Goal: Information Seeking & Learning: Learn about a topic

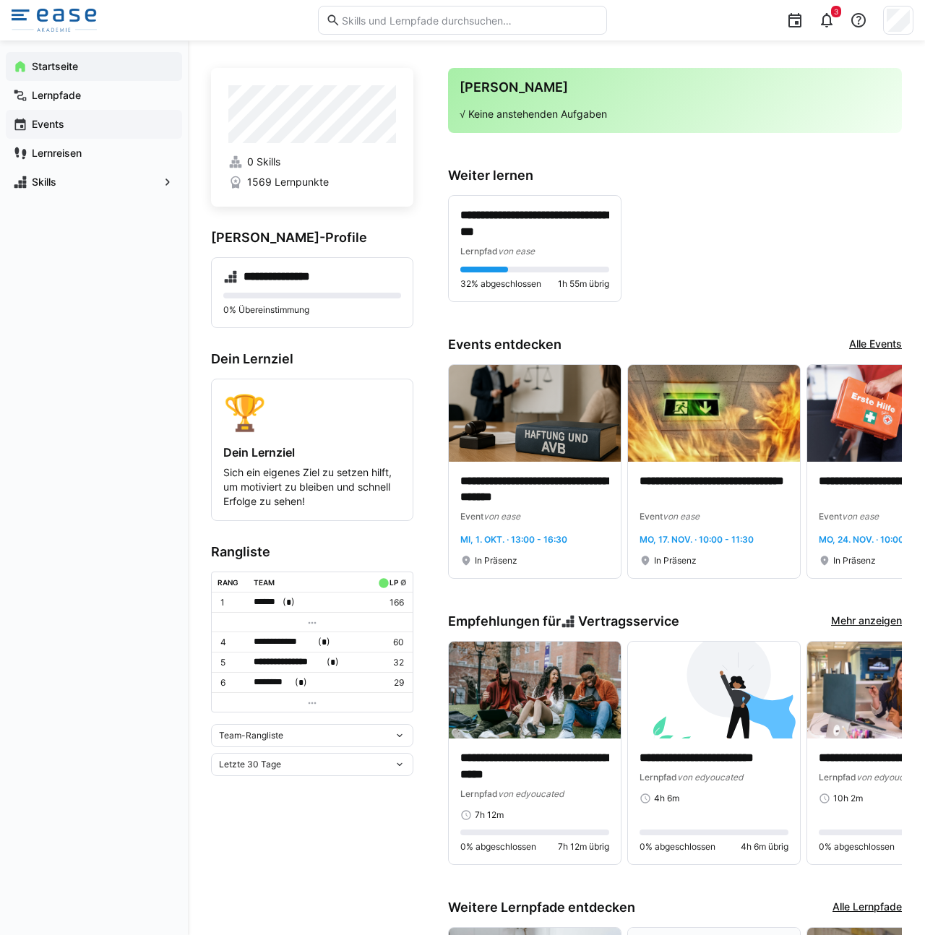
click at [61, 110] on div "Events" at bounding box center [94, 124] width 176 height 29
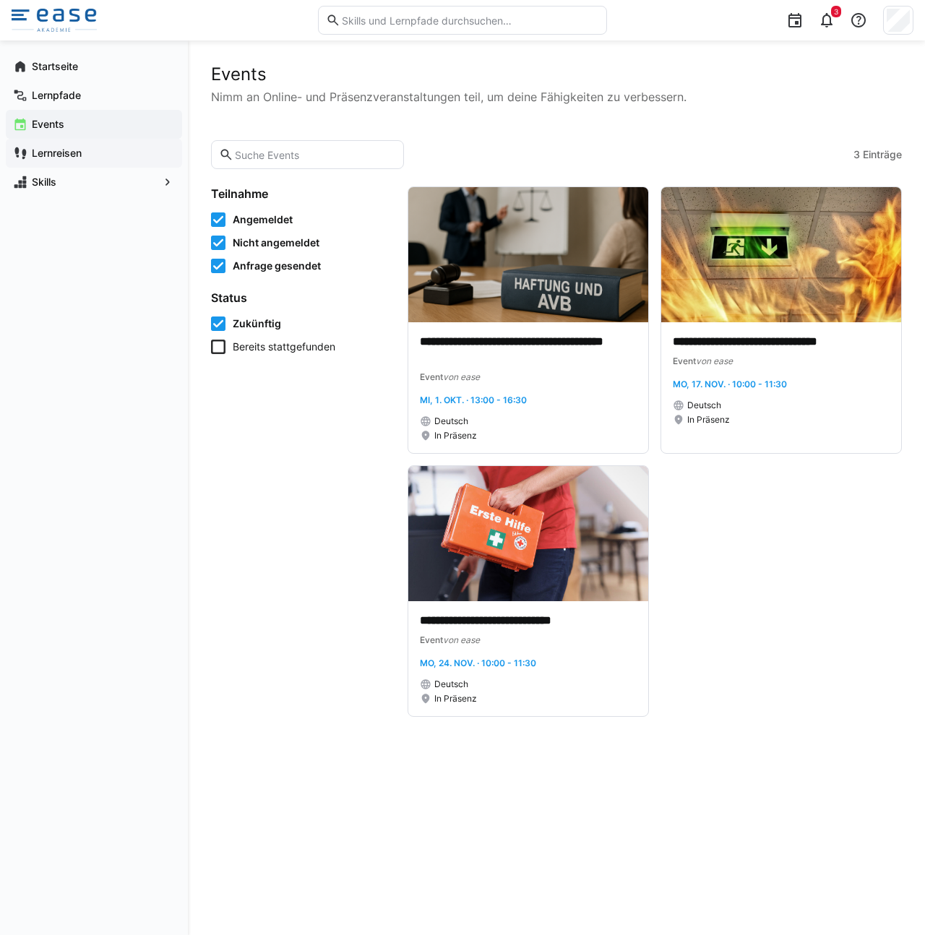
click at [53, 142] on div "Lernreisen" at bounding box center [94, 153] width 176 height 29
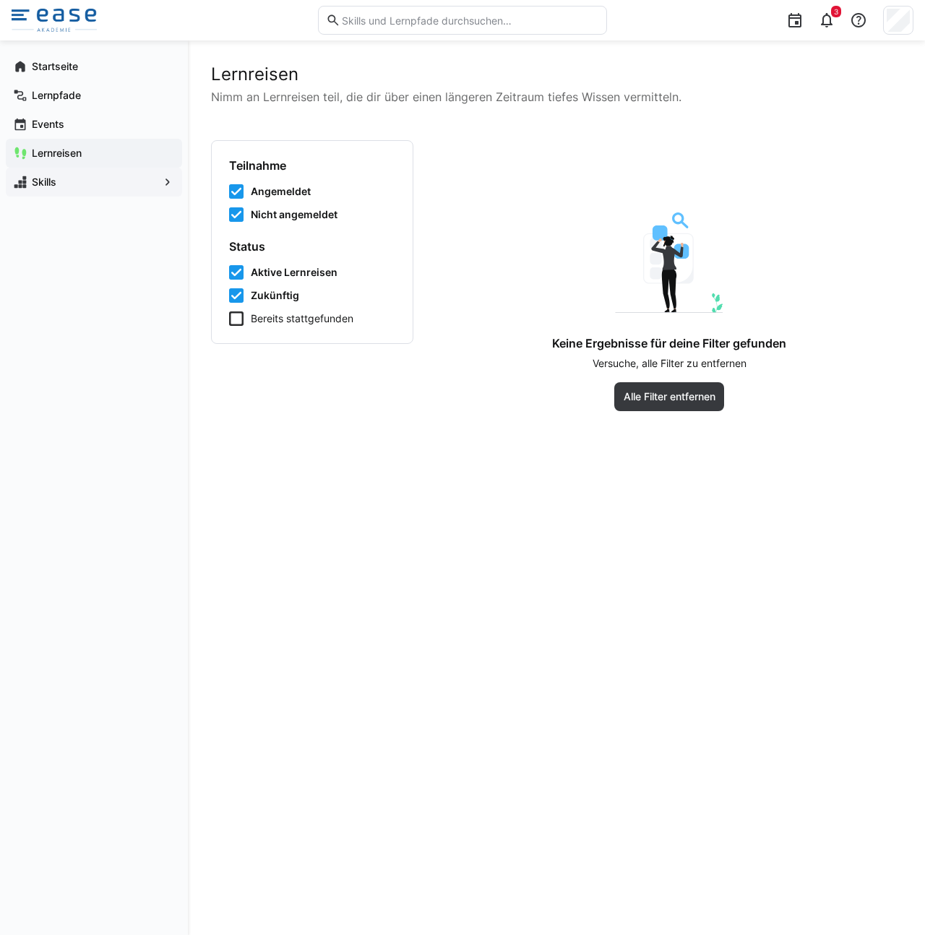
click at [61, 191] on div "Skills" at bounding box center [94, 182] width 176 height 29
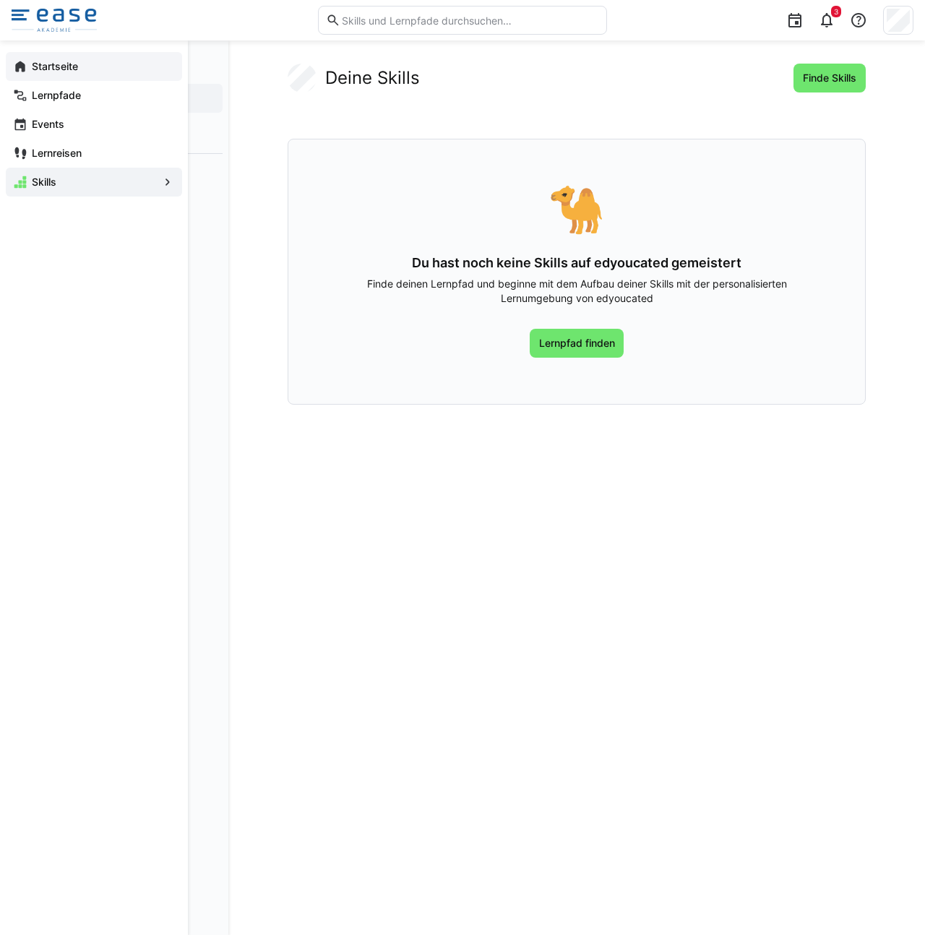
click at [61, 77] on div "Startseite" at bounding box center [94, 66] width 176 height 29
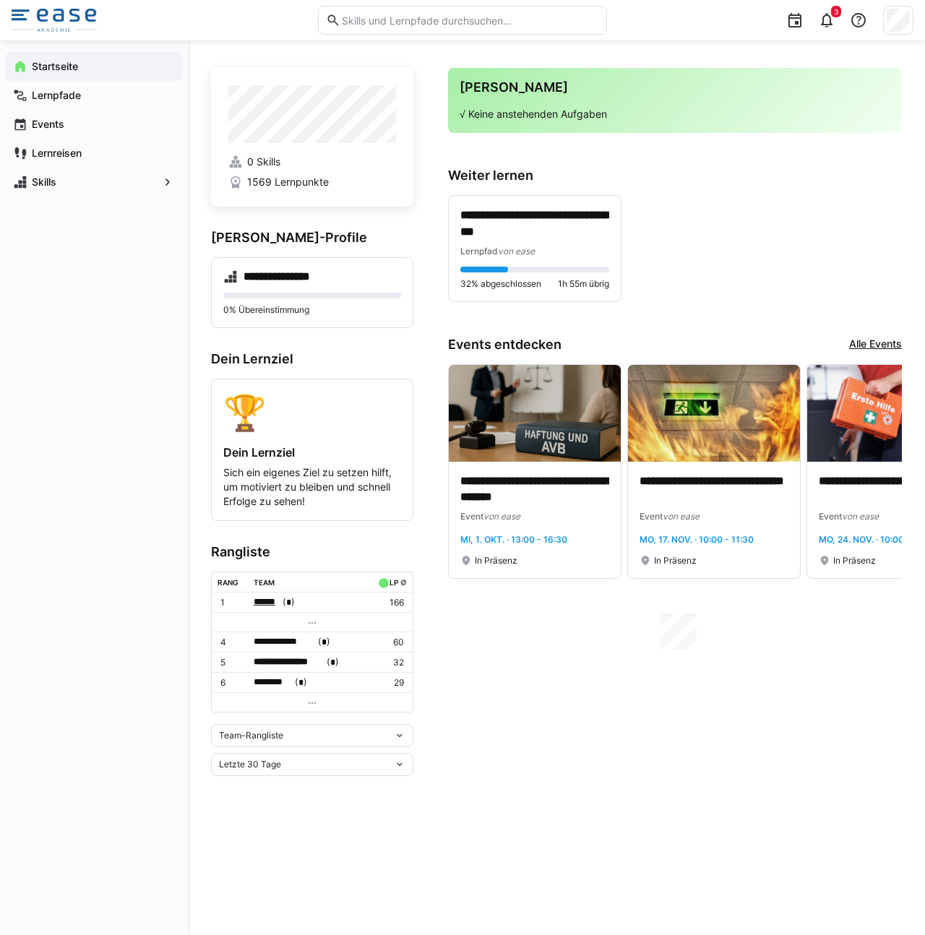
click at [269, 603] on span "******" at bounding box center [267, 602] width 26 height 14
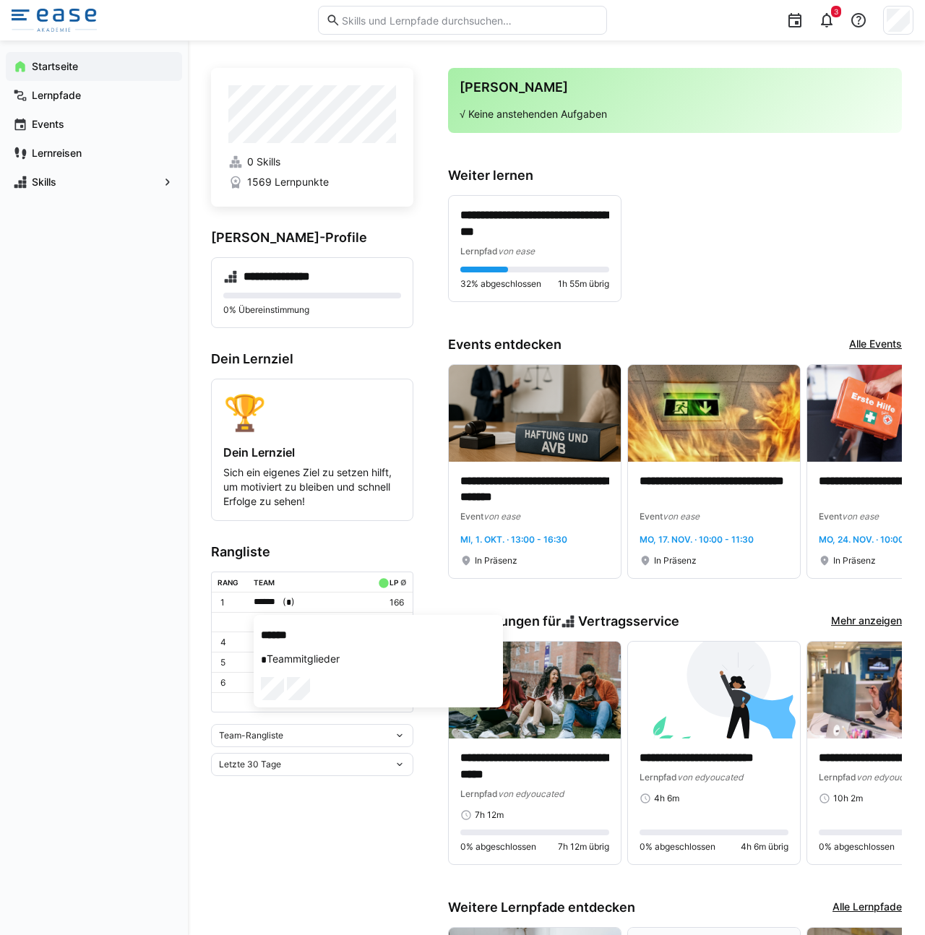
click at [183, 502] on div at bounding box center [462, 467] width 925 height 935
click at [87, 158] on span "Lernreisen" at bounding box center [102, 153] width 145 height 14
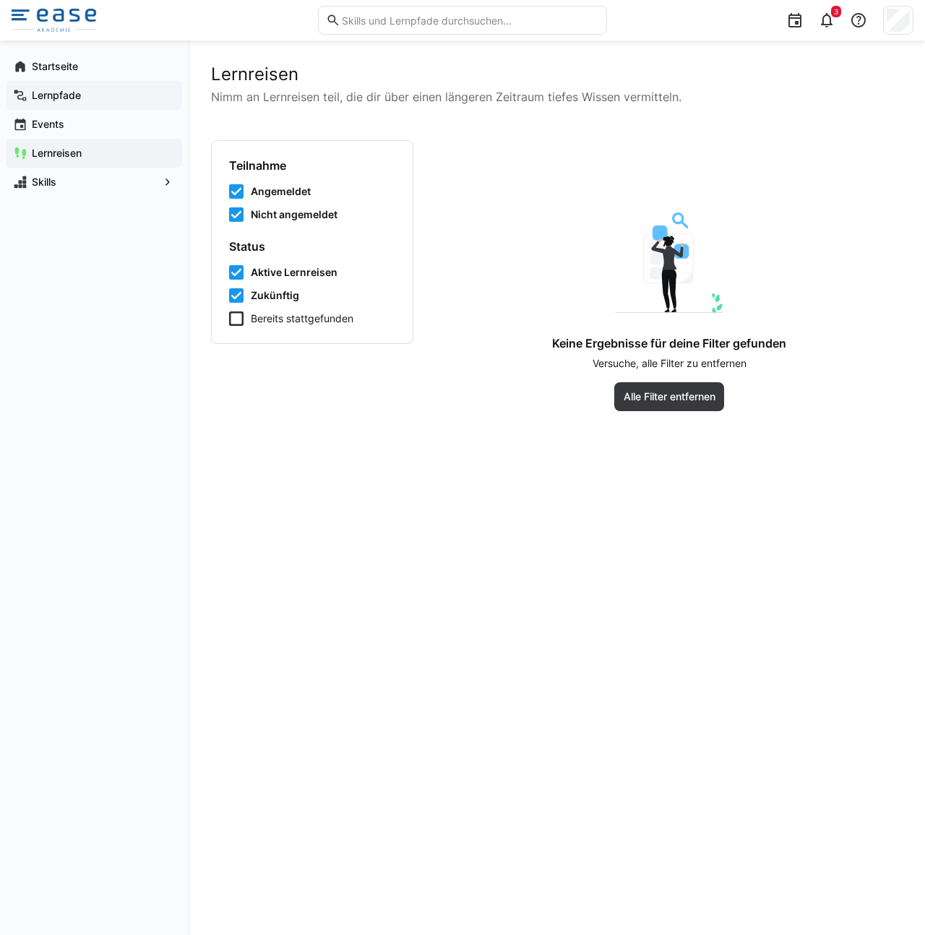
drag, startPoint x: 106, startPoint y: 126, endPoint x: 99, endPoint y: 100, distance: 27.7
click at [106, 126] on span "Events" at bounding box center [102, 124] width 145 height 14
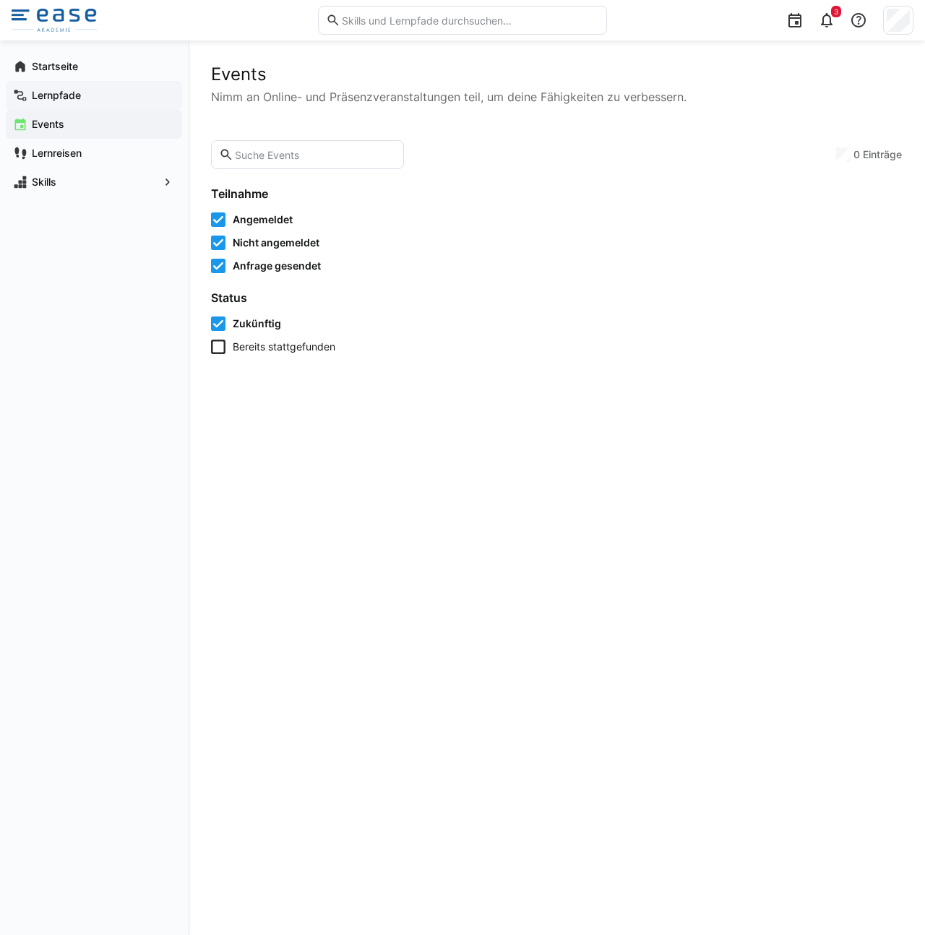
click at [99, 99] on span "Lernpfade" at bounding box center [102, 95] width 145 height 14
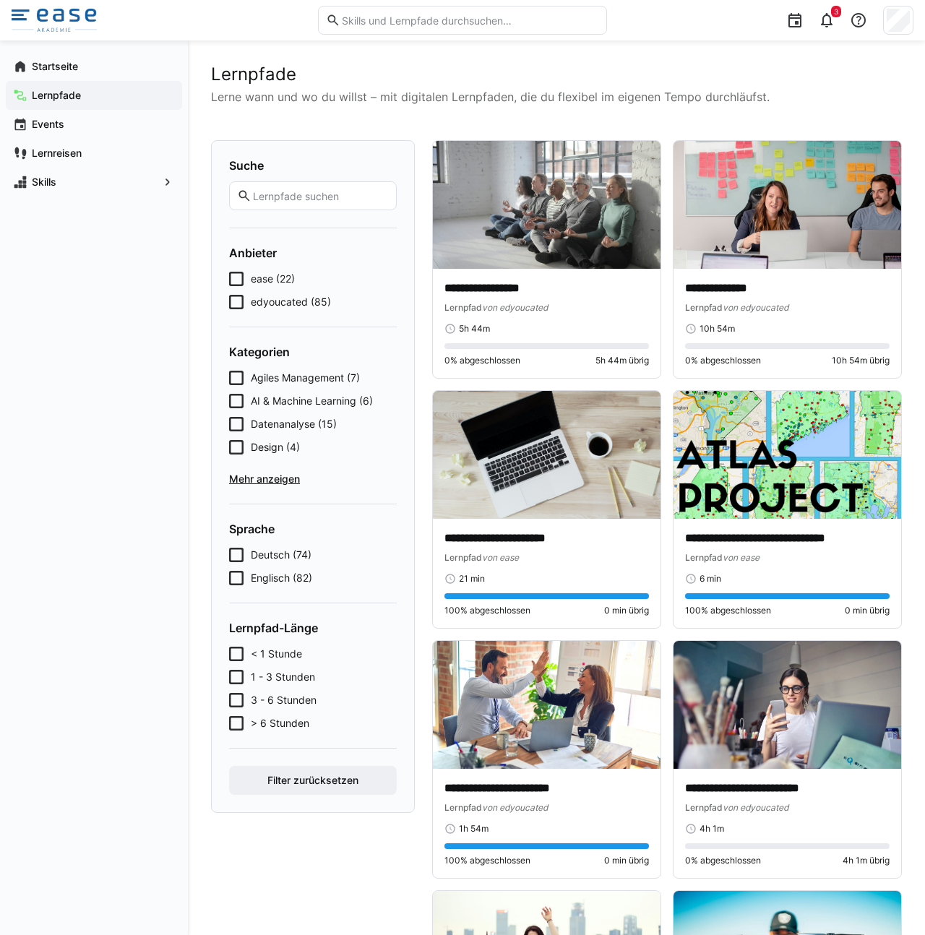
click at [240, 272] on icon at bounding box center [236, 279] width 14 height 14
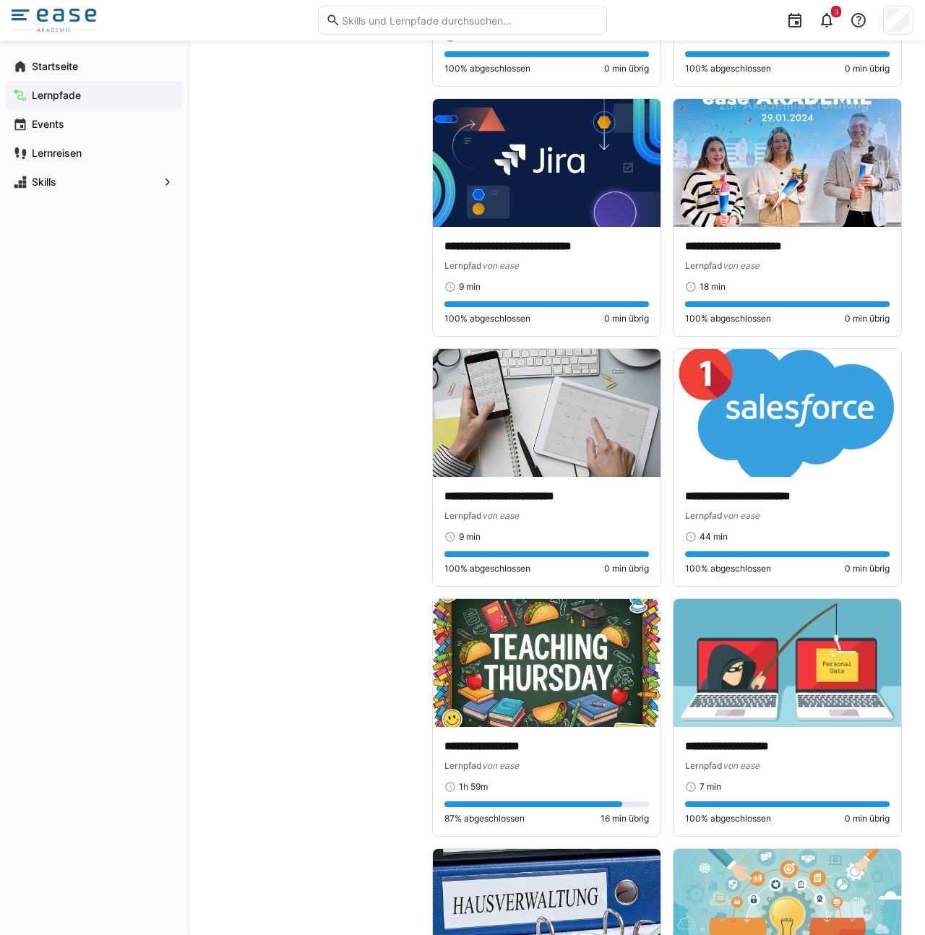
scroll to position [1621, 0]
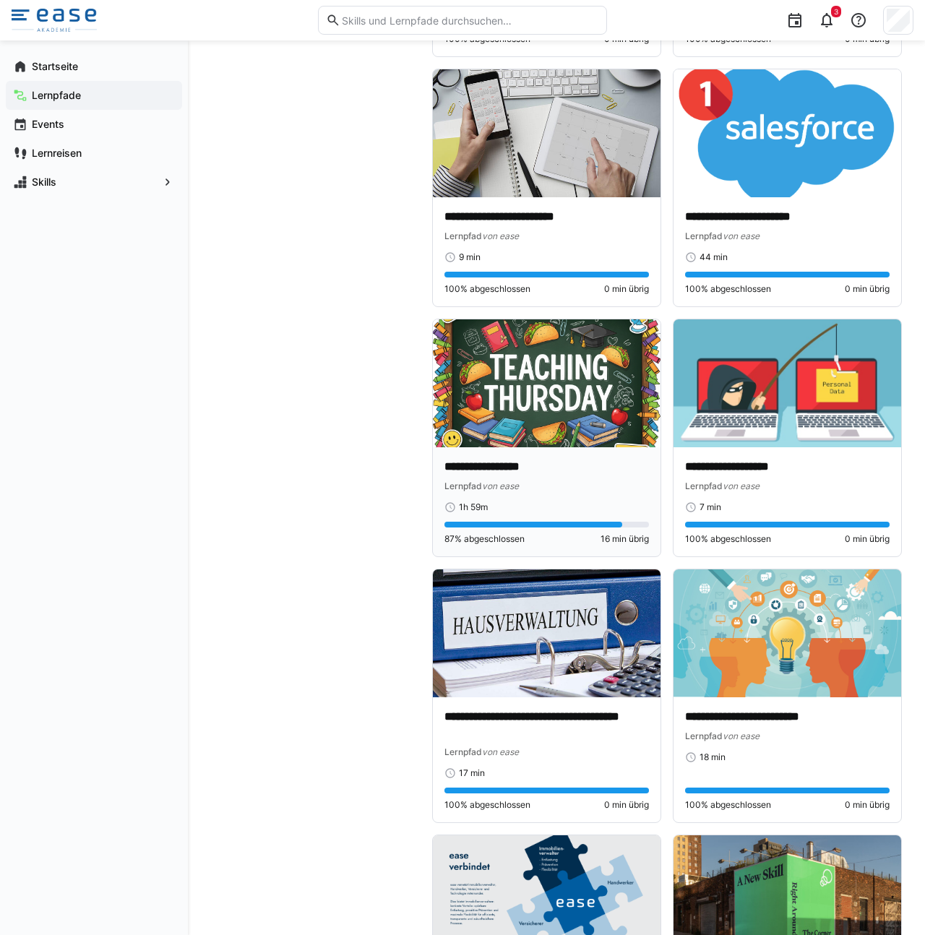
click at [587, 486] on div "Lernpfad von ease" at bounding box center [546, 485] width 204 height 14
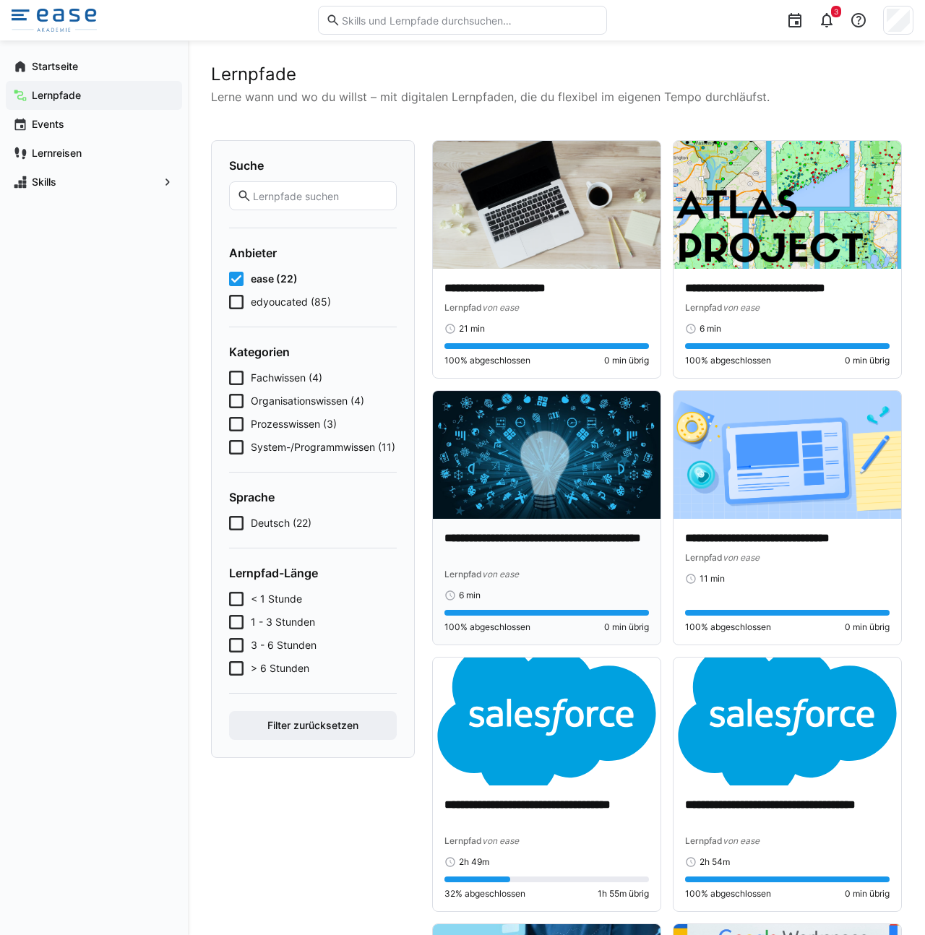
scroll to position [191, 0]
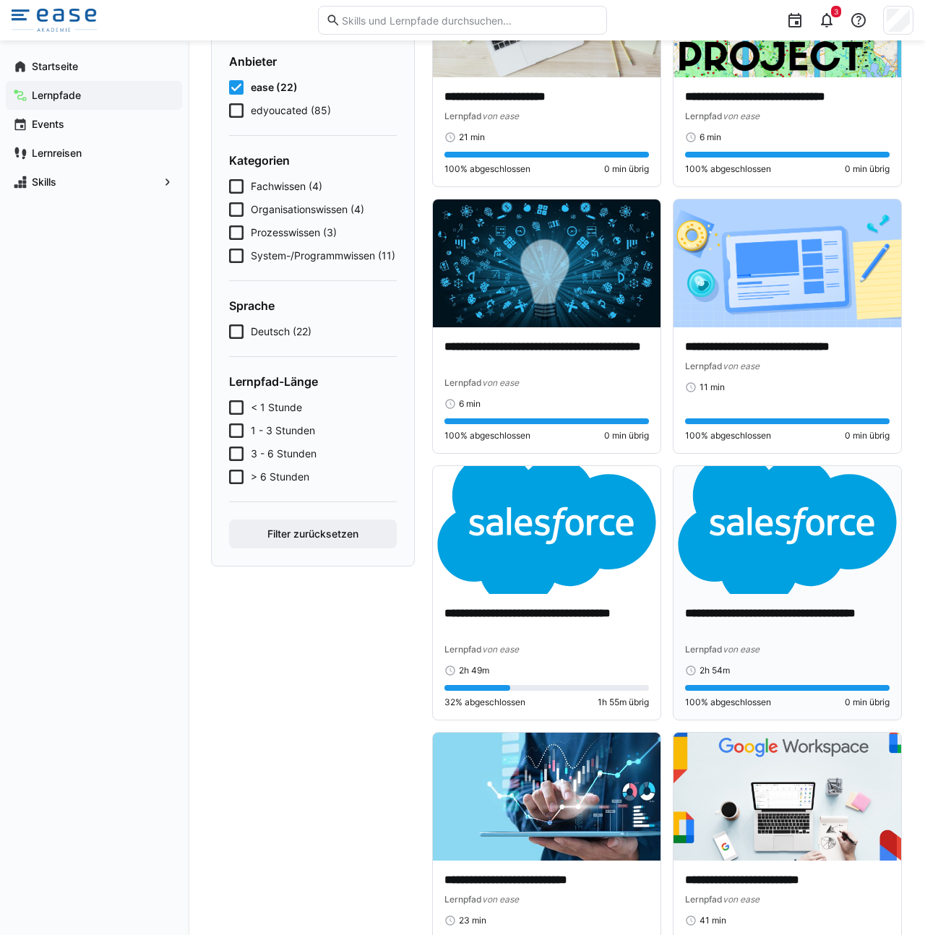
click at [809, 529] on img at bounding box center [787, 530] width 228 height 128
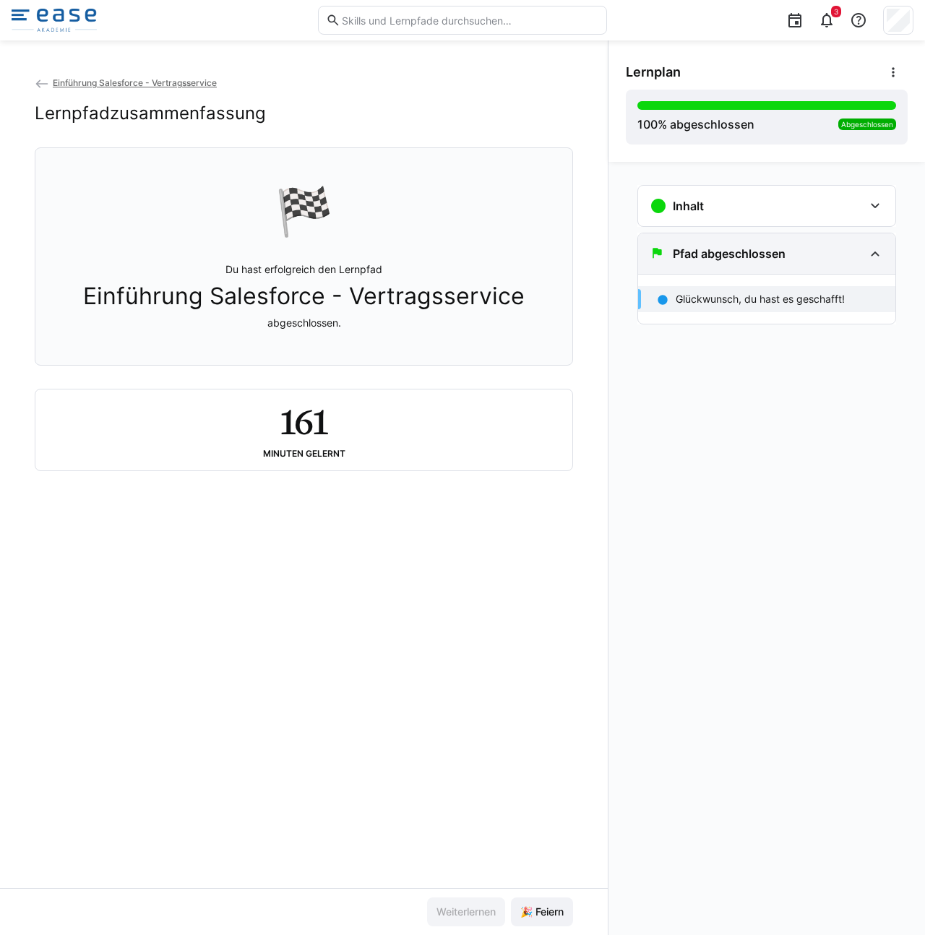
click at [694, 251] on h3 "Pfad abgeschlossen" at bounding box center [729, 253] width 113 height 14
click at [752, 254] on h3 "Pfad abgeschlossen" at bounding box center [729, 253] width 113 height 14
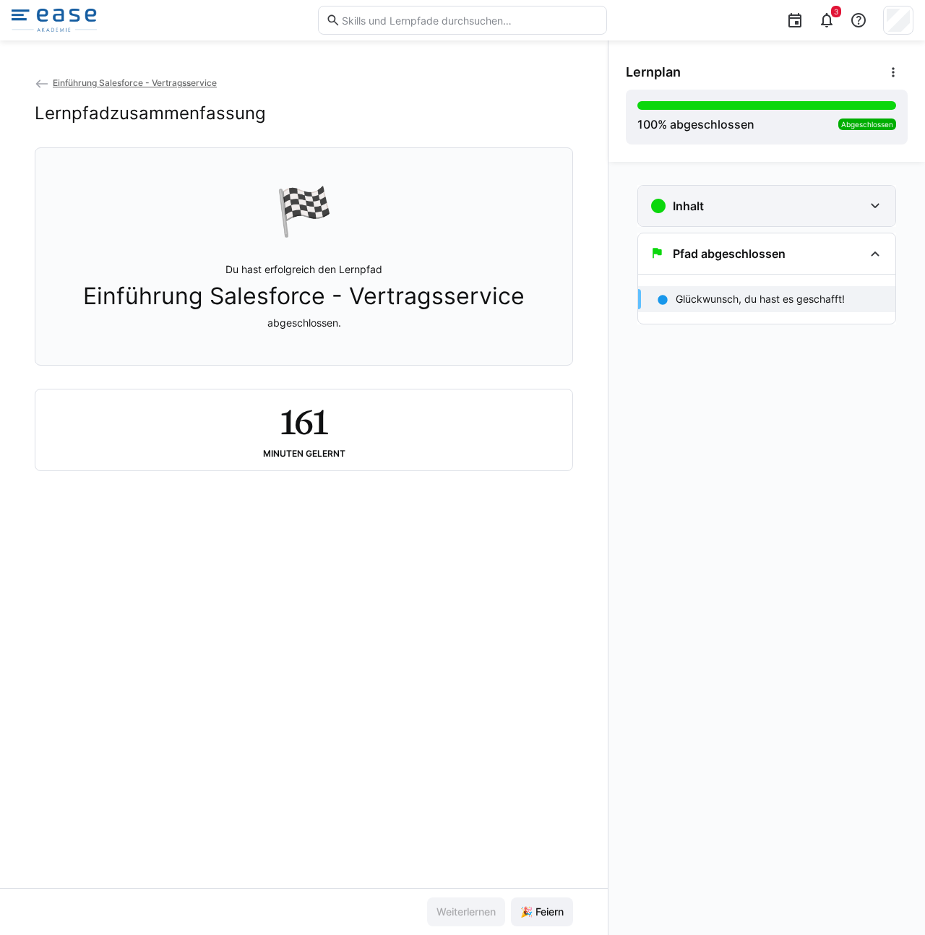
click at [754, 211] on div "Inhalt" at bounding box center [757, 205] width 214 height 17
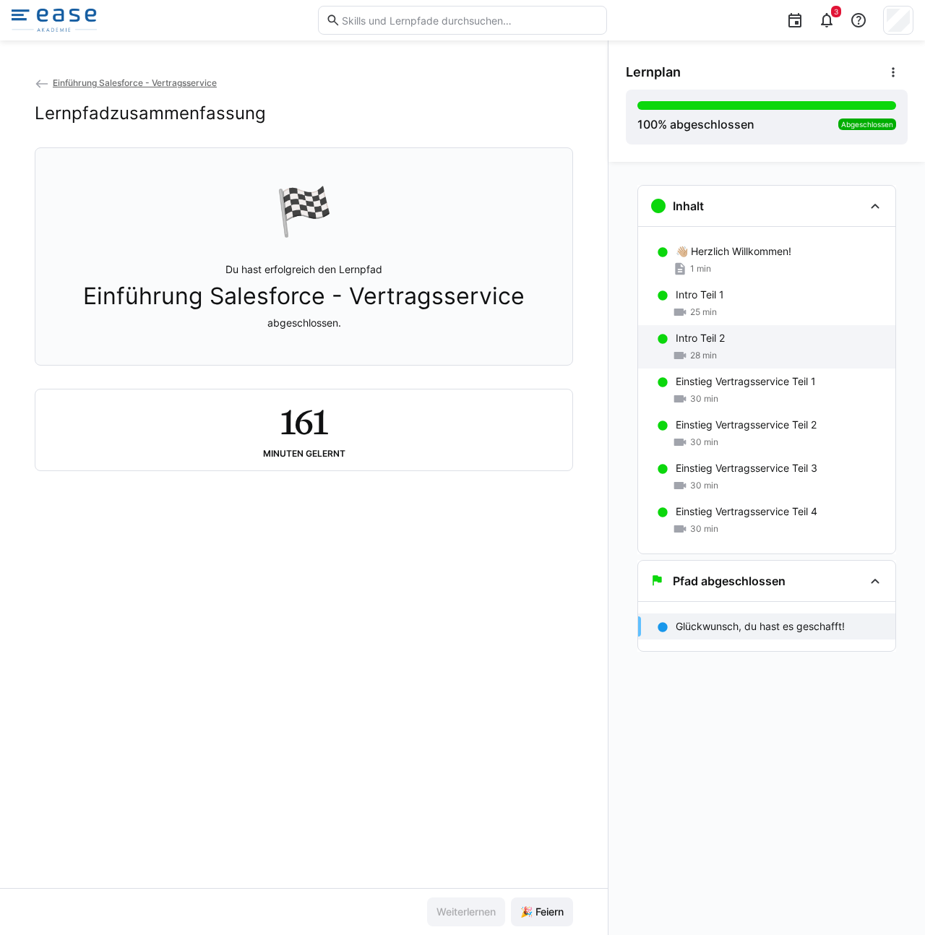
click at [725, 341] on div "Intro Teil 2" at bounding box center [780, 338] width 208 height 14
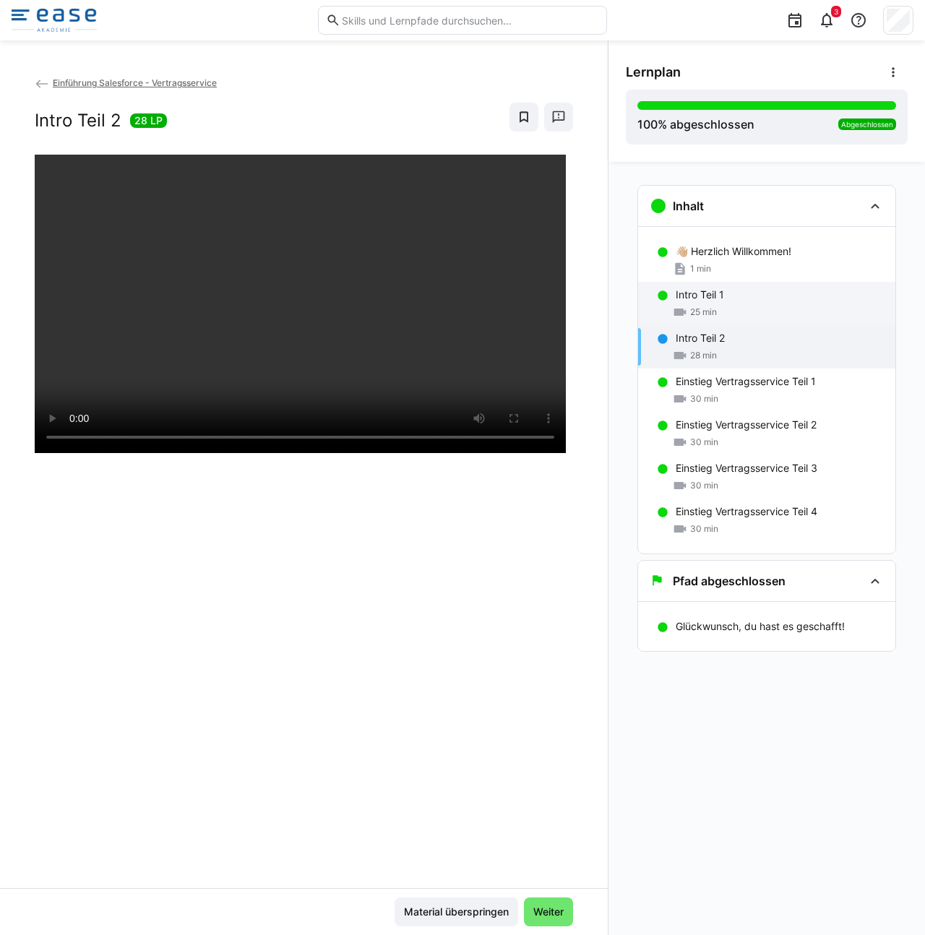
click at [738, 312] on div "25 min" at bounding box center [780, 312] width 208 height 14
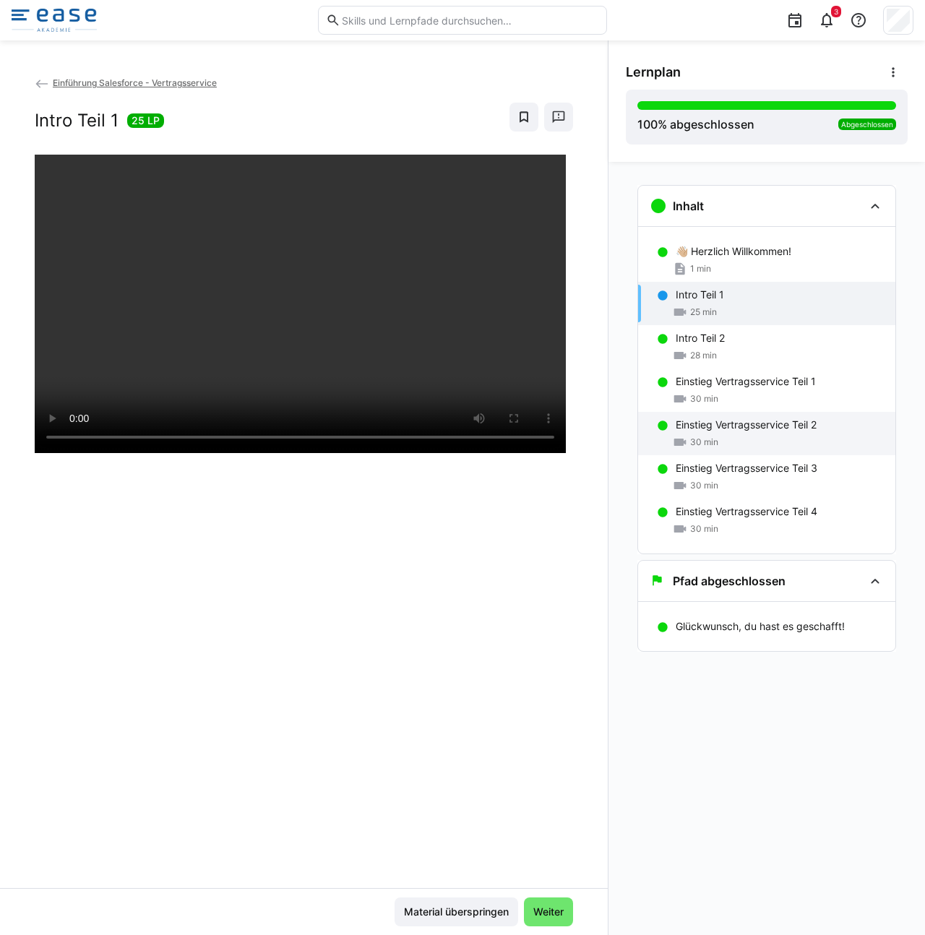
click at [729, 413] on div "Einstieg Vertragsservice Teil 2 30 min" at bounding box center [766, 433] width 257 height 43
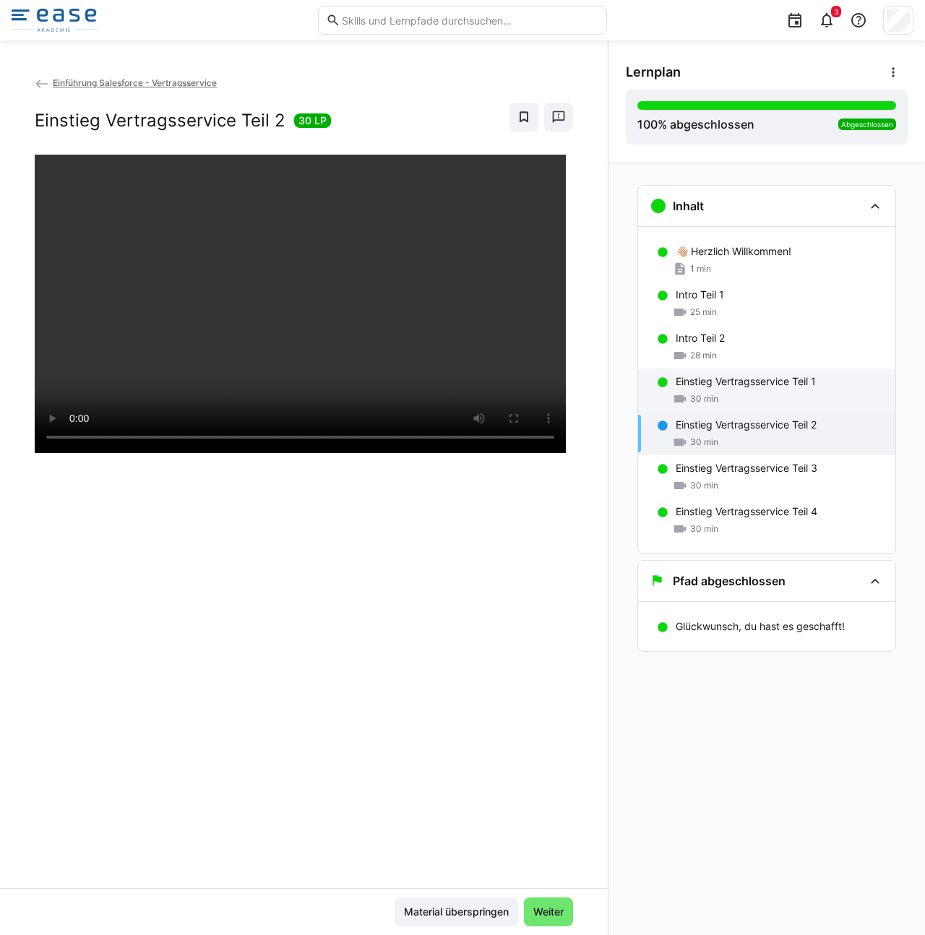
click at [725, 392] on div "30 min" at bounding box center [780, 399] width 208 height 14
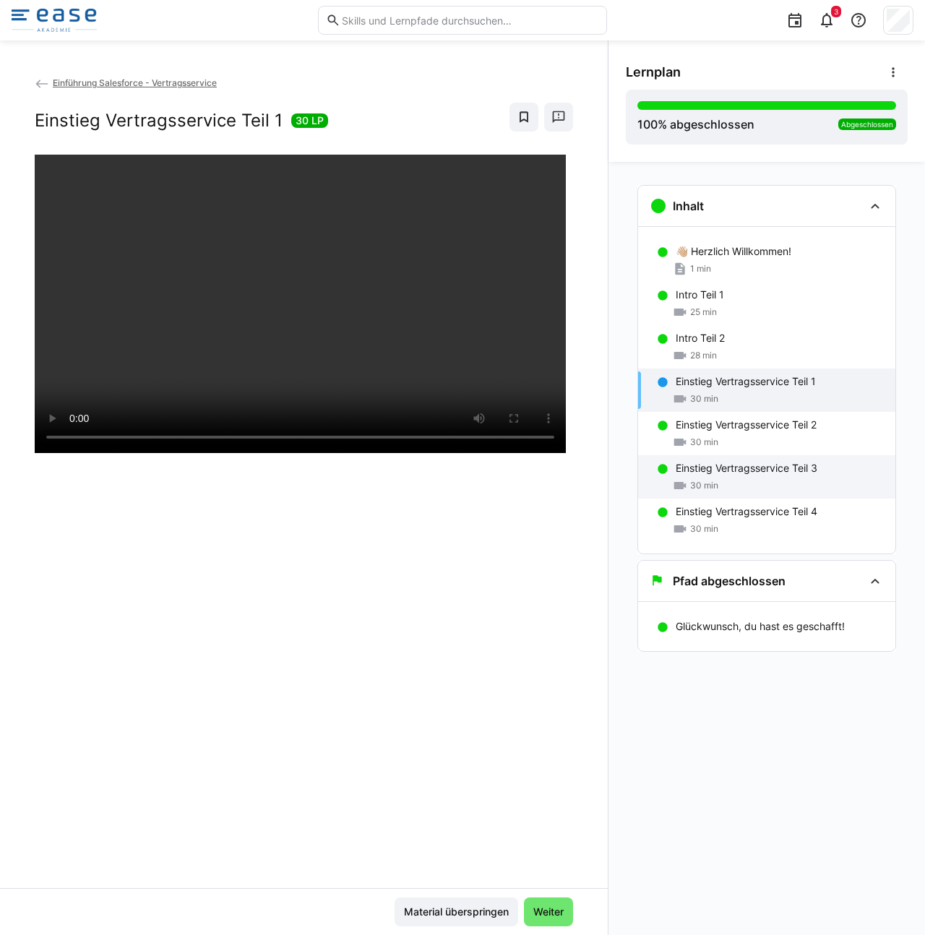
click at [721, 475] on div "Einstieg Vertragsservice Teil 3 30 min" at bounding box center [766, 476] width 257 height 43
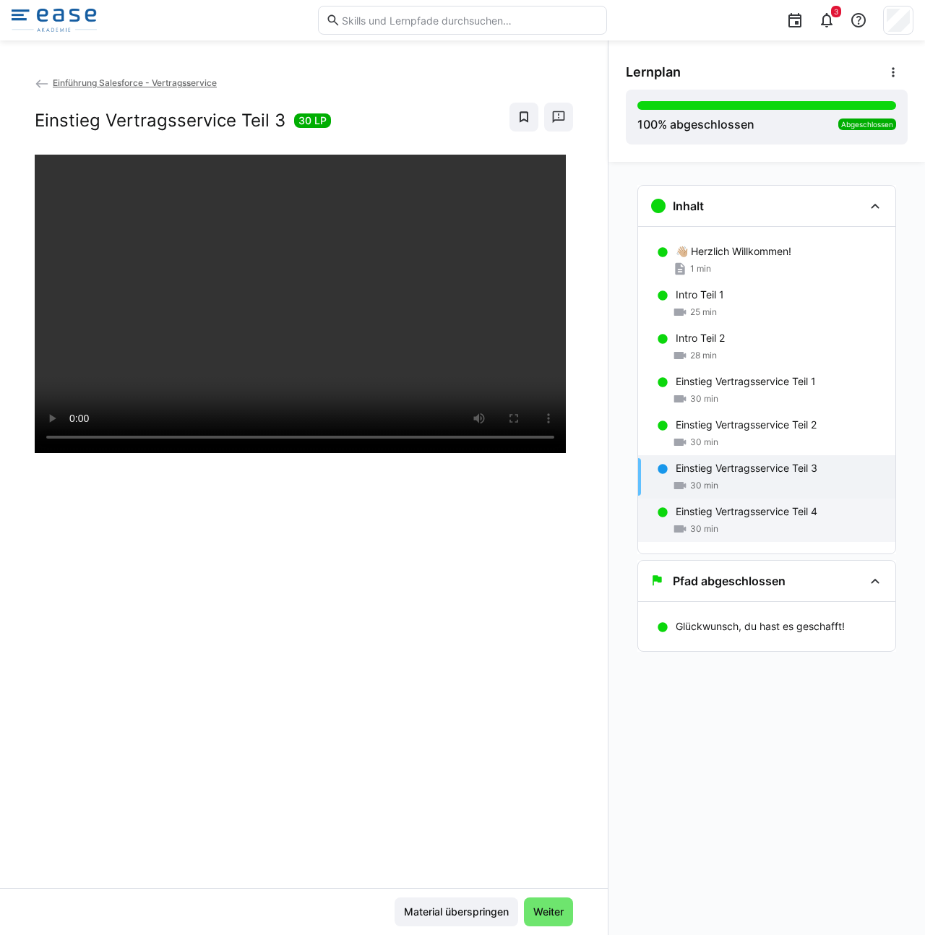
click at [717, 503] on div "Einstieg Vertragsservice Teil 4 30 min" at bounding box center [766, 520] width 257 height 43
click at [720, 465] on p "Einstieg Vertragsservice Teil 3" at bounding box center [747, 468] width 142 height 14
click at [706, 525] on span "30 min" at bounding box center [704, 529] width 28 height 12
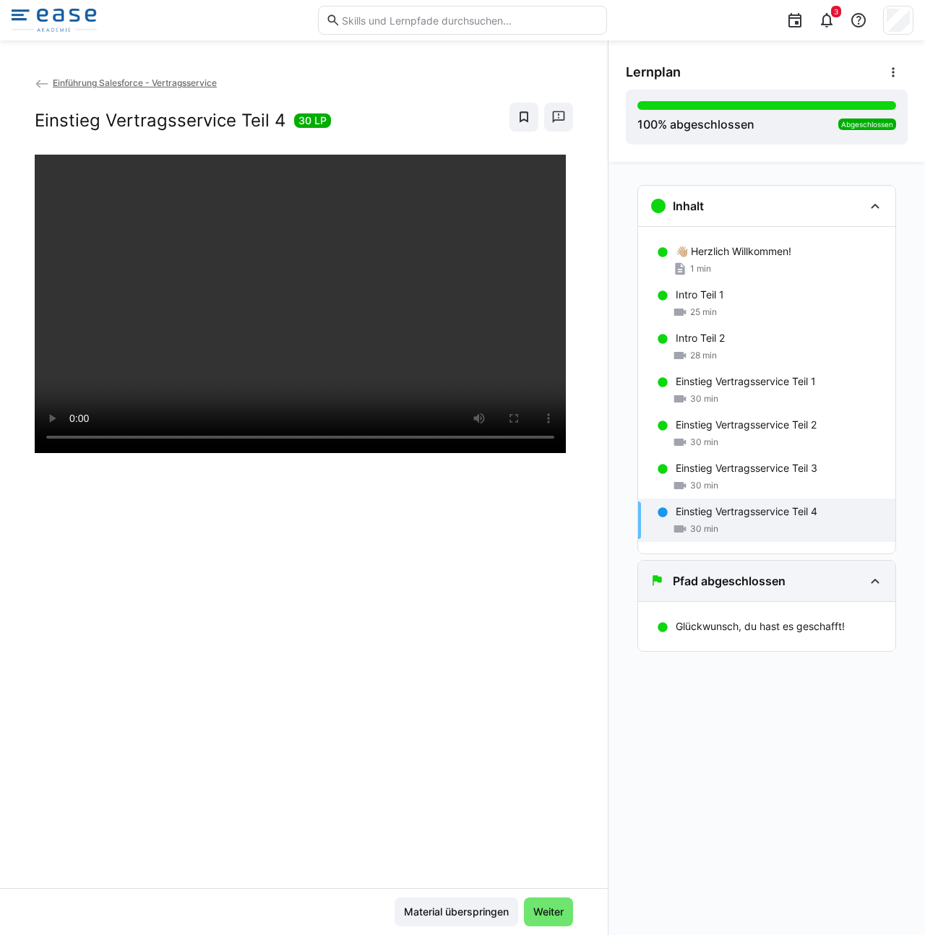
click at [710, 586] on h3 "Pfad abgeschlossen" at bounding box center [729, 581] width 113 height 14
click at [709, 592] on div "Pfad abgeschlossen" at bounding box center [766, 581] width 257 height 40
click at [708, 631] on p "Glückwunsch, du hast es geschafft!" at bounding box center [760, 626] width 169 height 14
